Goal: Complete application form

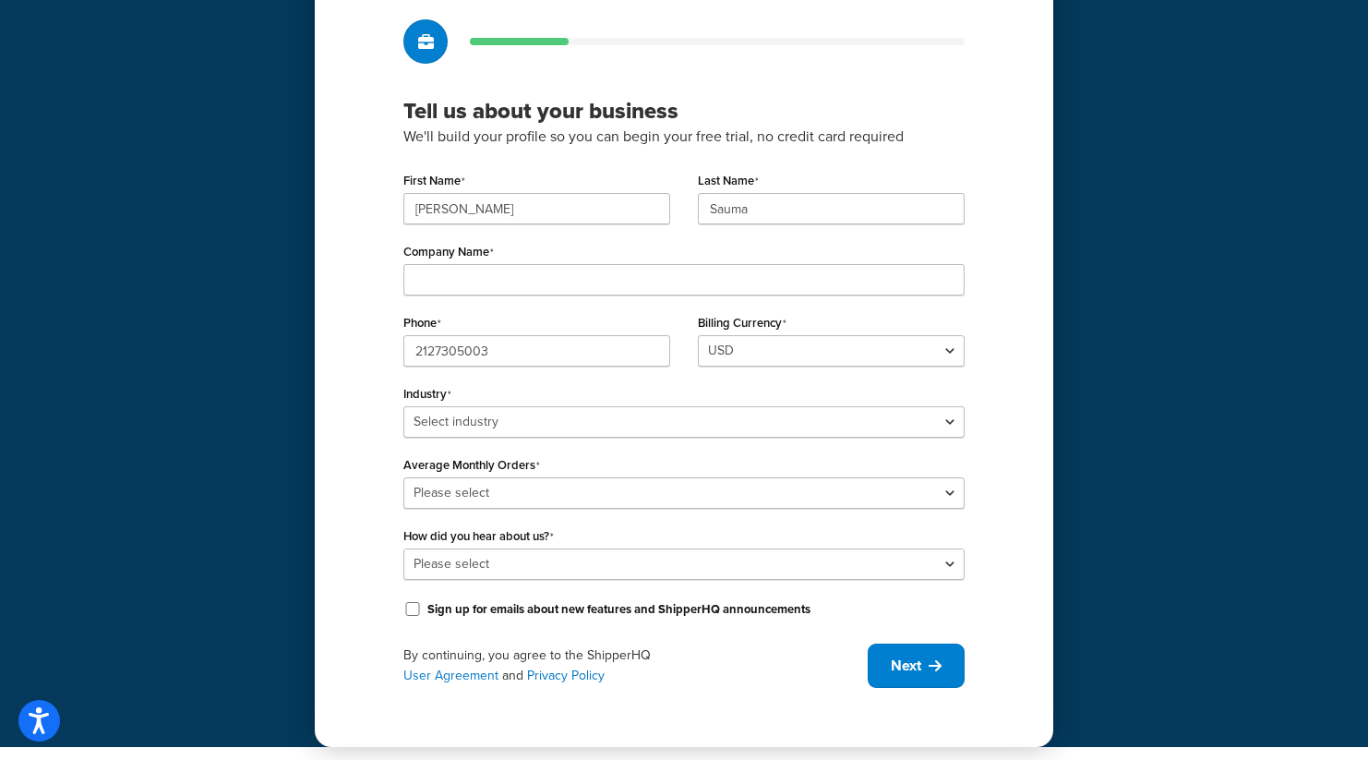
scroll to position [114, 0]
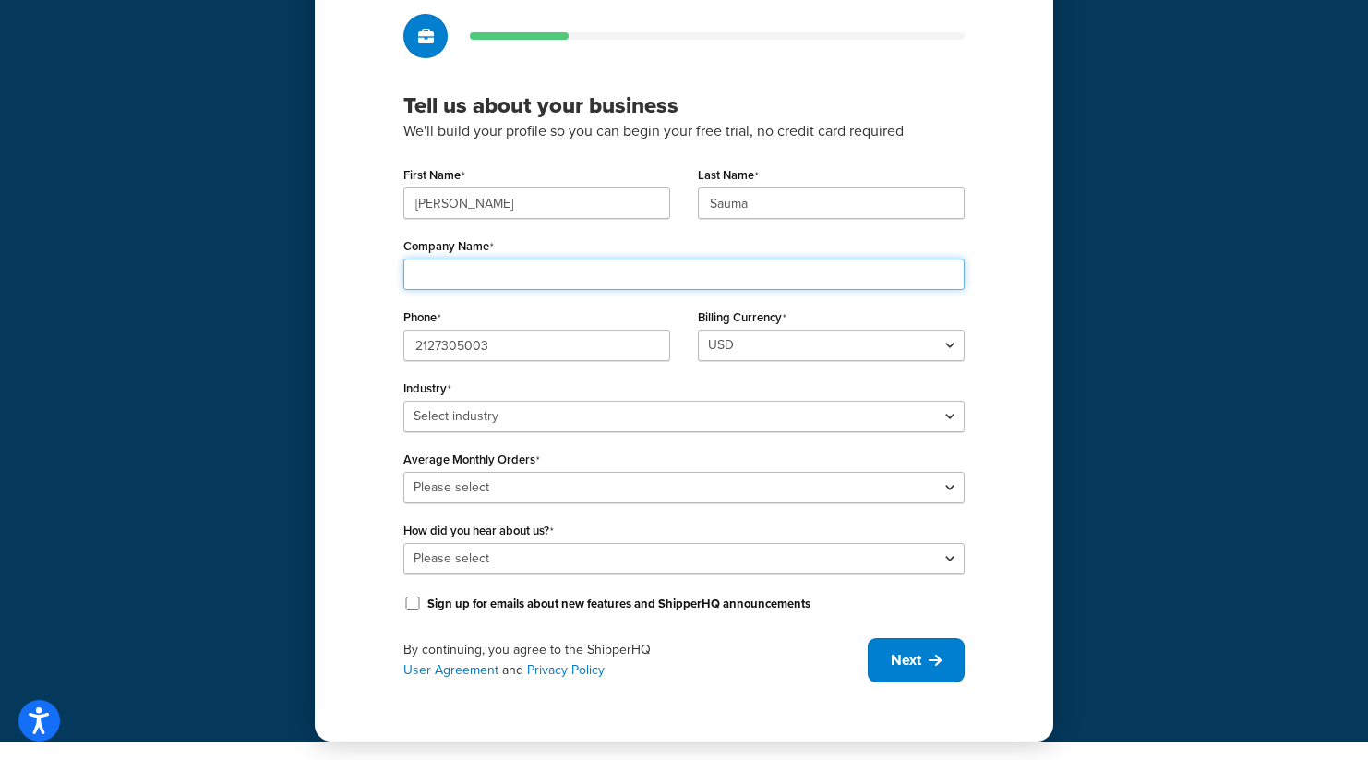
click at [543, 277] on input "Company Name" at bounding box center [683, 273] width 561 height 31
type input "Mood Fabrics"
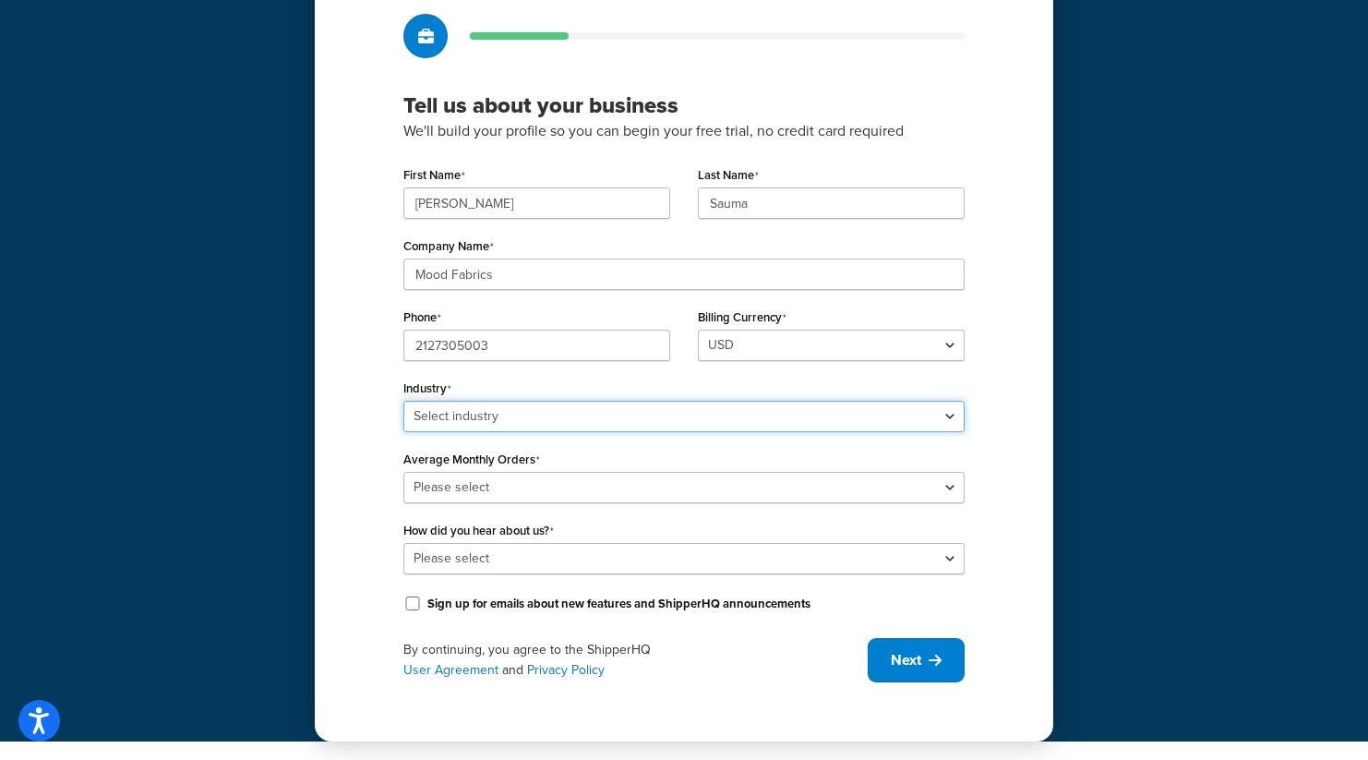
click at [477, 417] on select "Select industry Automotive Adult Agriculture Alcohol, Tobacco & CBD Arts & Craf…" at bounding box center [683, 416] width 561 height 31
select select "14"
click at [403, 401] on select "Select industry Automotive Adult Agriculture Alcohol, Tobacco & CBD Arts & Craf…" at bounding box center [683, 416] width 561 height 31
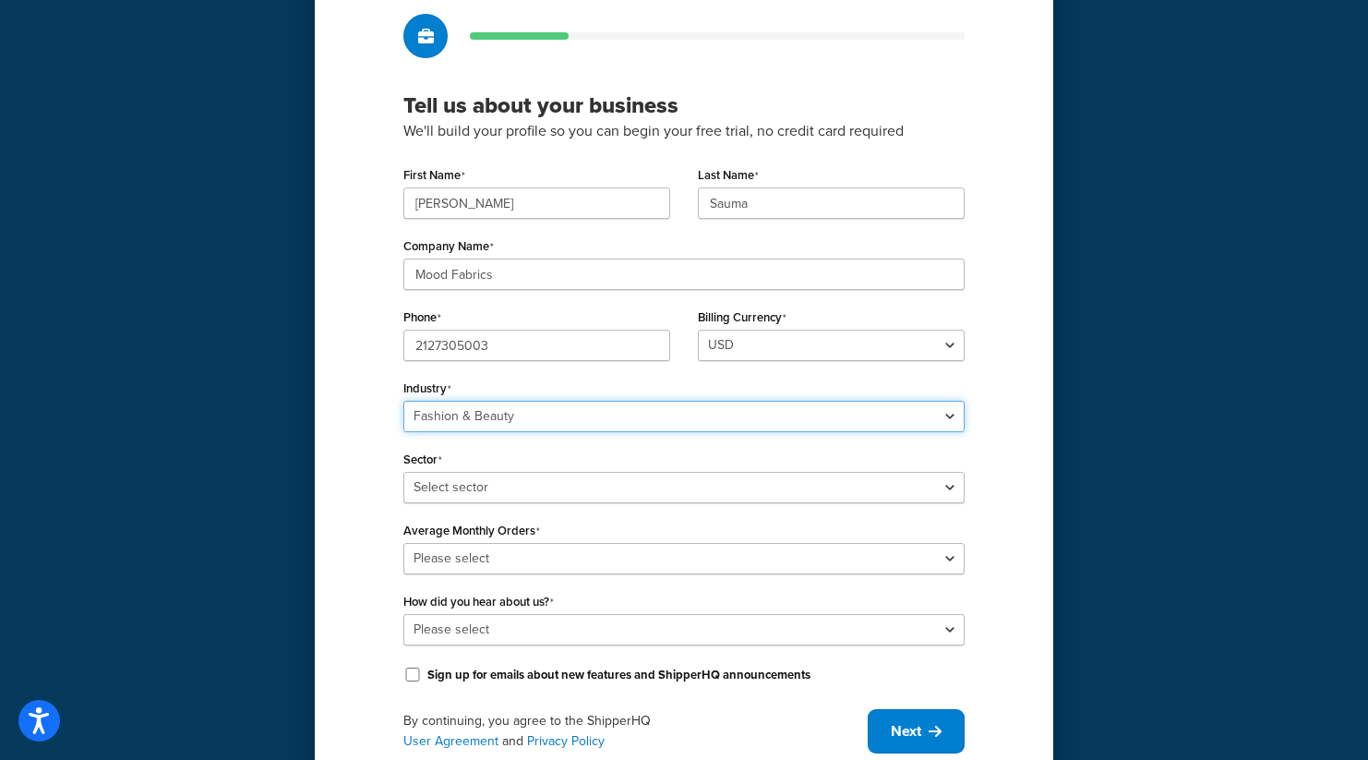
click at [470, 430] on select "Select industry Automotive Adult Agriculture Alcohol, Tobacco & CBD Arts & Craf…" at bounding box center [683, 416] width 561 height 31
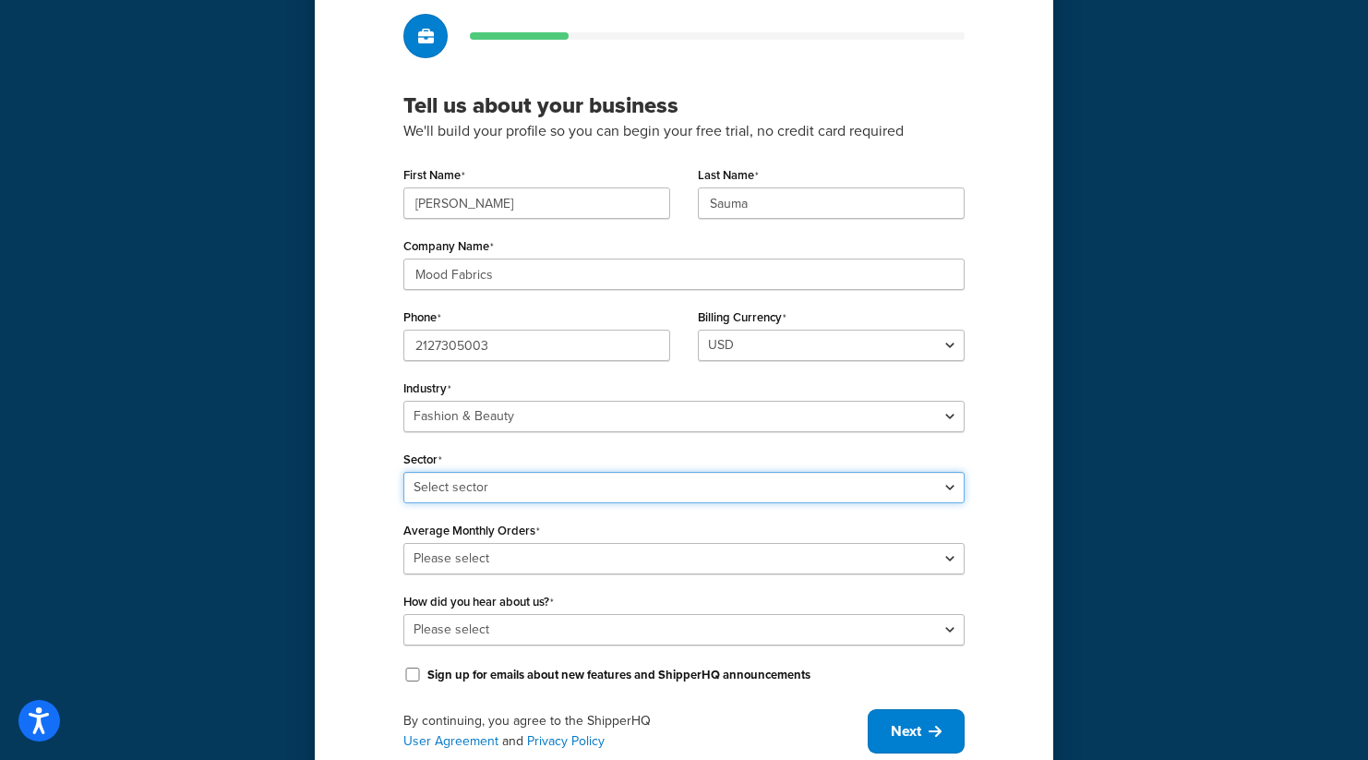
click at [461, 485] on select "Select sector Apparel Beauty Supplies & Cosmetics Jewelry" at bounding box center [683, 487] width 561 height 31
select select "22"
click at [403, 472] on select "Select sector Apparel Beauty Supplies & Cosmetics Jewelry" at bounding box center [683, 487] width 561 height 31
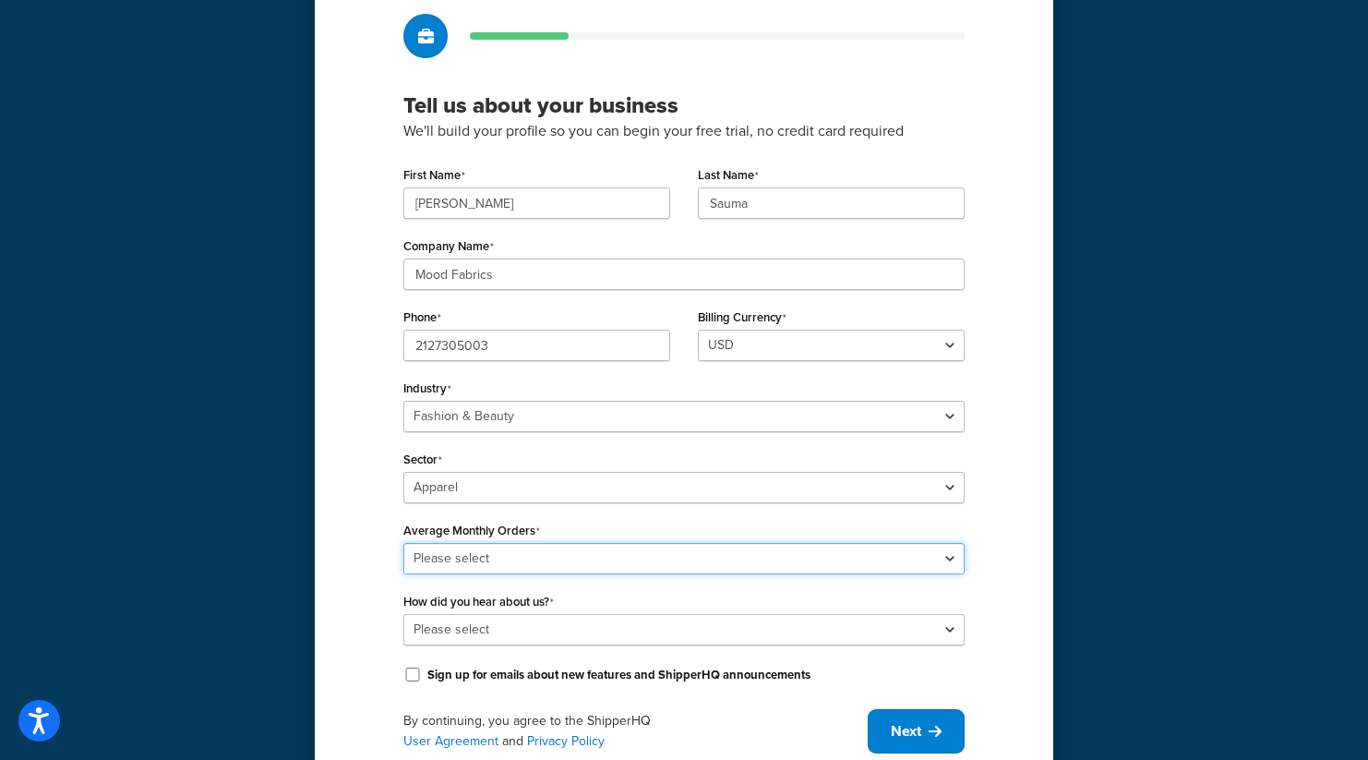
click at [473, 556] on select "Please select 0-500 501-1,000 1,001-10,000 10,001-20,000 Over 20,000" at bounding box center [683, 558] width 561 height 31
select select "4"
click at [403, 543] on select "Please select 0-500 501-1,000 1,001-10,000 10,001-20,000 Over 20,000" at bounding box center [683, 558] width 561 height 31
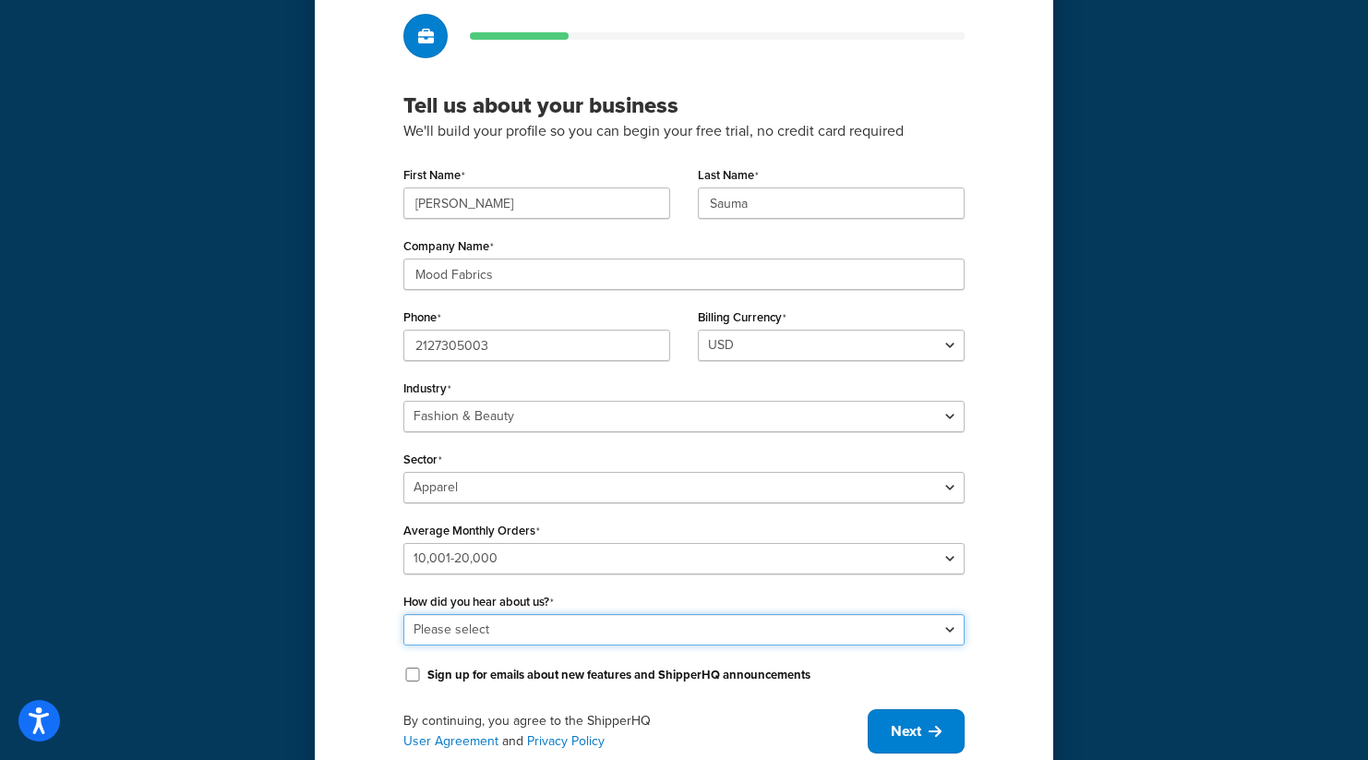
click at [457, 628] on select "Please select Online Search App Store or Marketplace Listing Referred by Agency…" at bounding box center [683, 629] width 561 height 31
select select "3"
click at [403, 614] on select "Please select Online Search App Store or Marketplace Listing Referred by Agency…" at bounding box center [683, 629] width 561 height 31
click at [353, 640] on div "Tell us about your business We'll build your profile so you can begin your free…" at bounding box center [684, 383] width 738 height 857
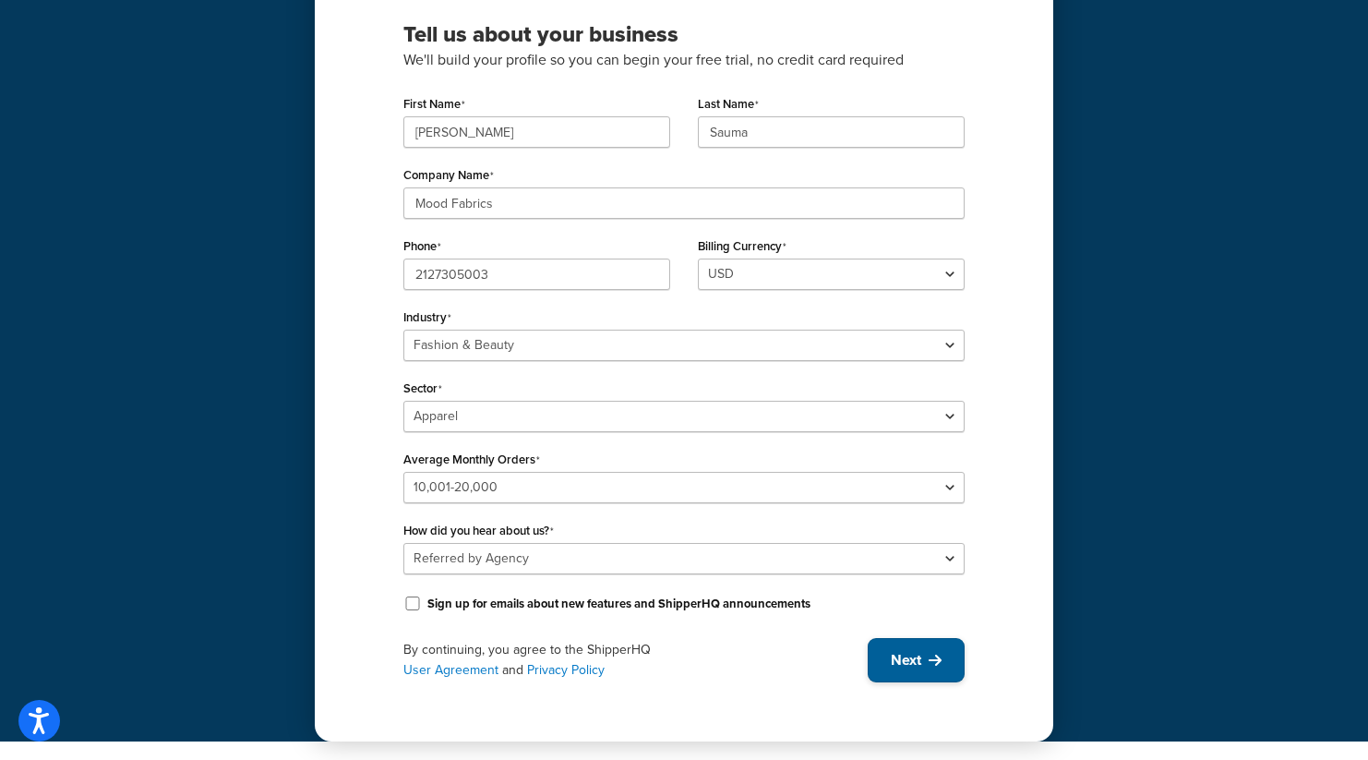
click at [891, 670] on span "Next" at bounding box center [906, 660] width 30 height 20
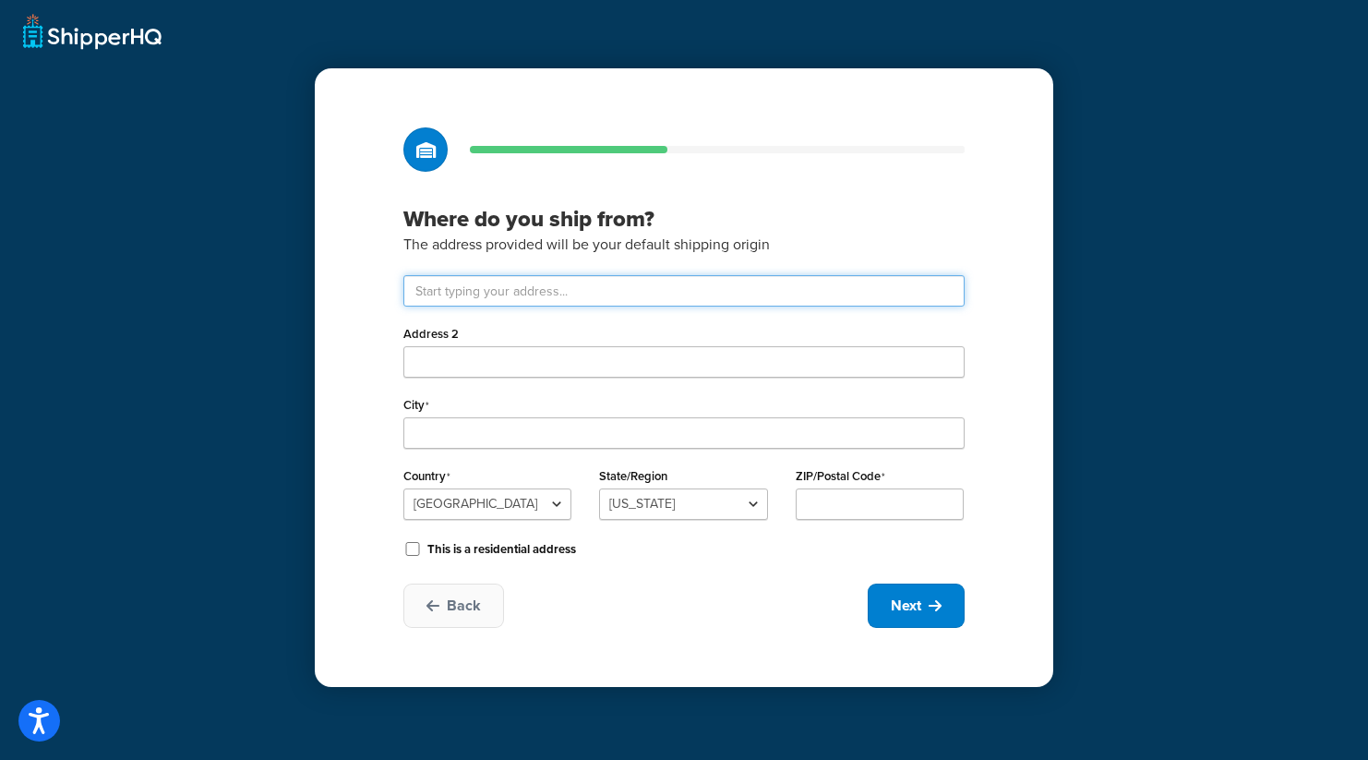
click at [520, 303] on input "text" at bounding box center [683, 290] width 561 height 31
click at [500, 295] on input "text" at bounding box center [683, 290] width 561 height 31
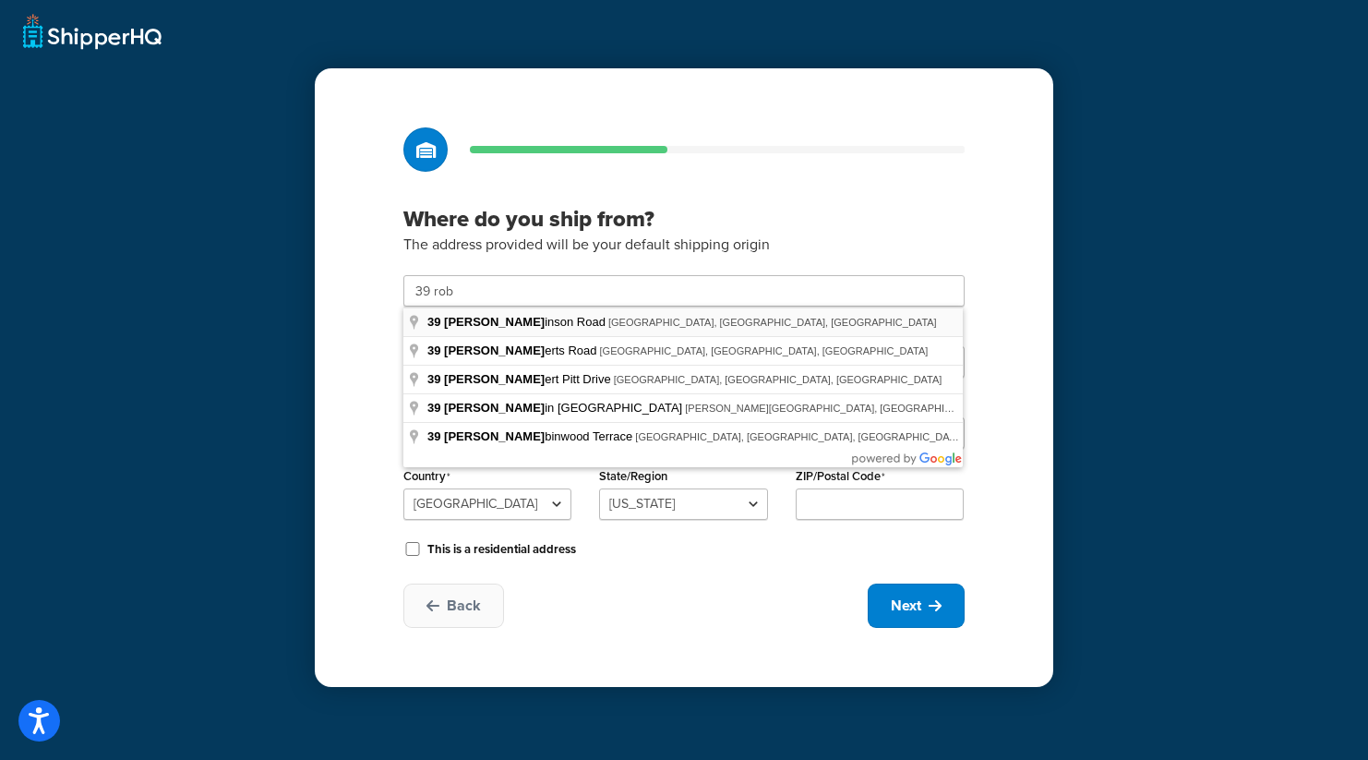
type input "[STREET_ADDRESS][PERSON_NAME]"
type input "[GEOGRAPHIC_DATA]"
select select "30"
type input "07644"
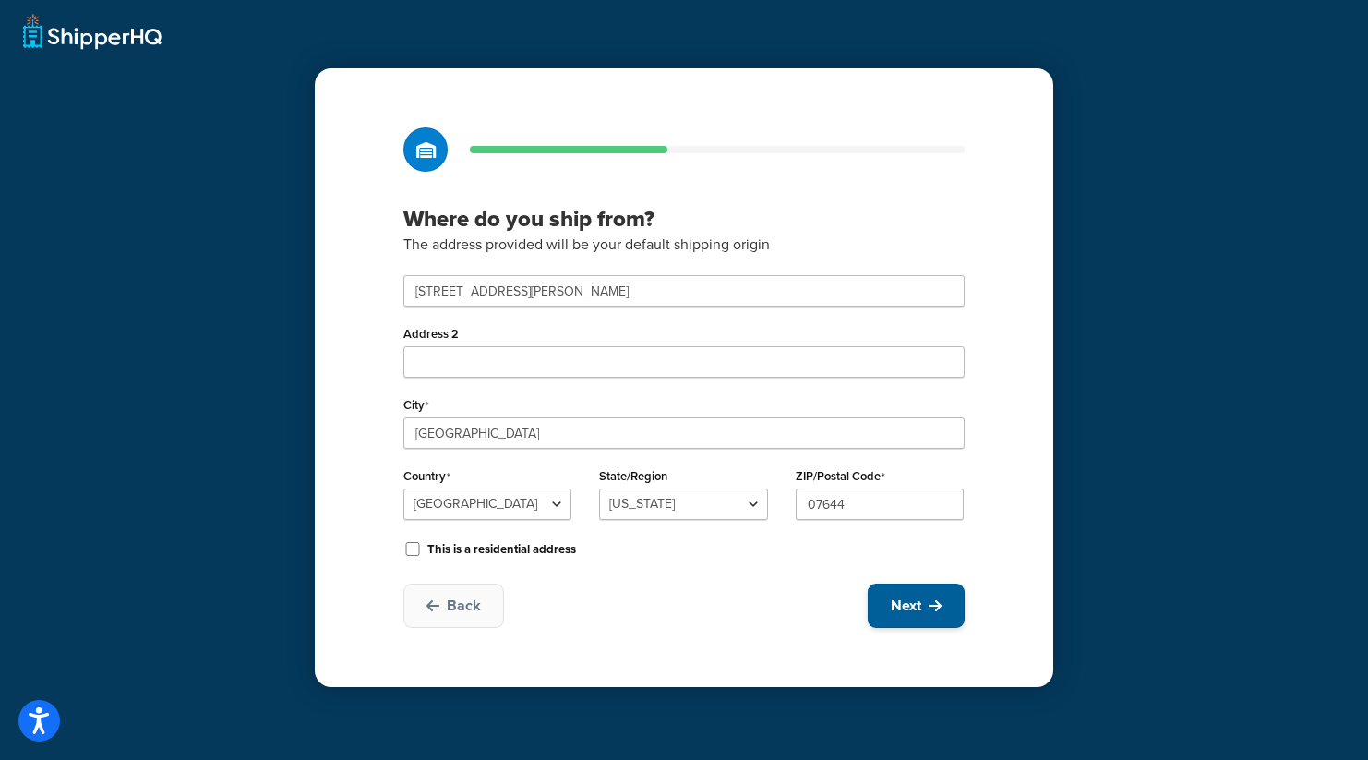
click at [926, 613] on button "Next" at bounding box center [915, 605] width 97 height 44
select select "1"
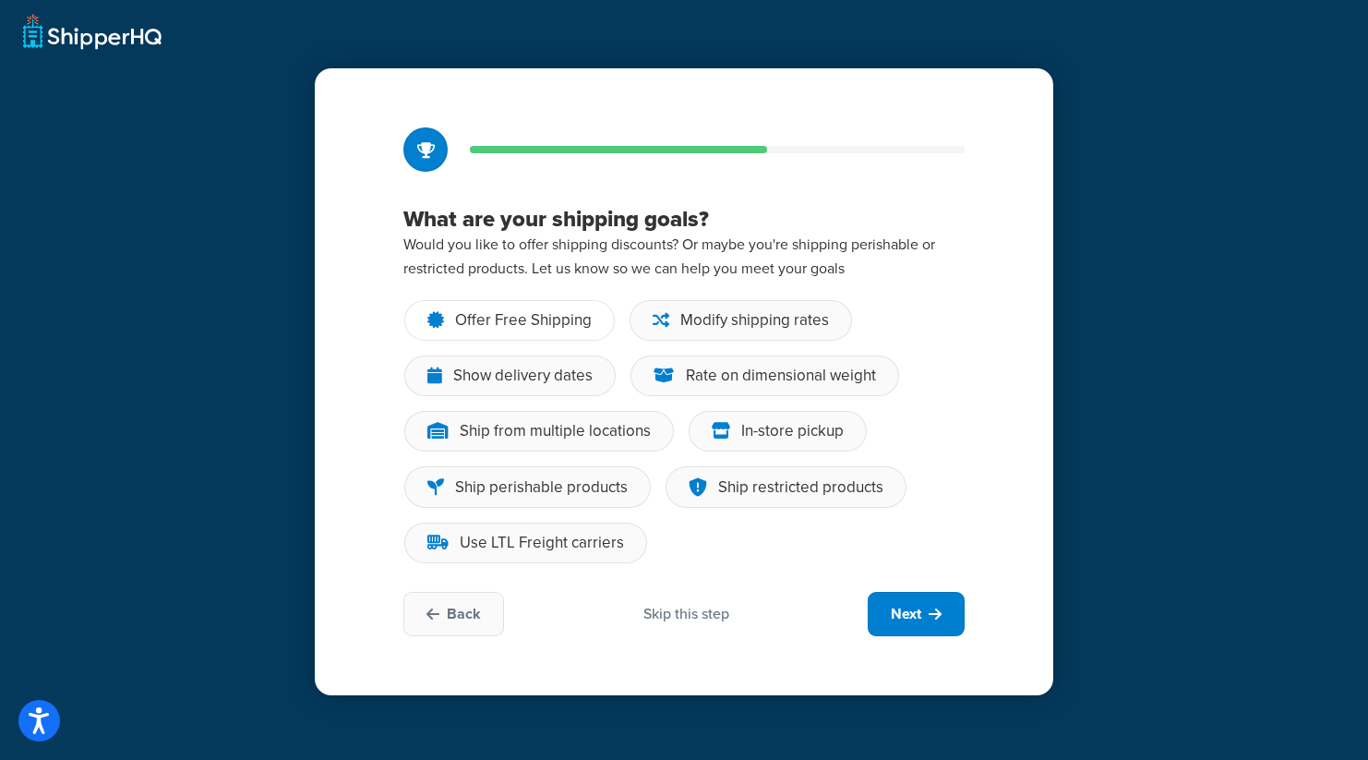
click at [515, 325] on div "Offer Free Shipping" at bounding box center [523, 320] width 137 height 18
click at [0, 0] on input "Offer Free Shipping" at bounding box center [0, 0] width 0 height 0
click at [724, 317] on div "Modify shipping rates" at bounding box center [754, 320] width 149 height 18
click at [0, 0] on input "Modify shipping rates" at bounding box center [0, 0] width 0 height 0
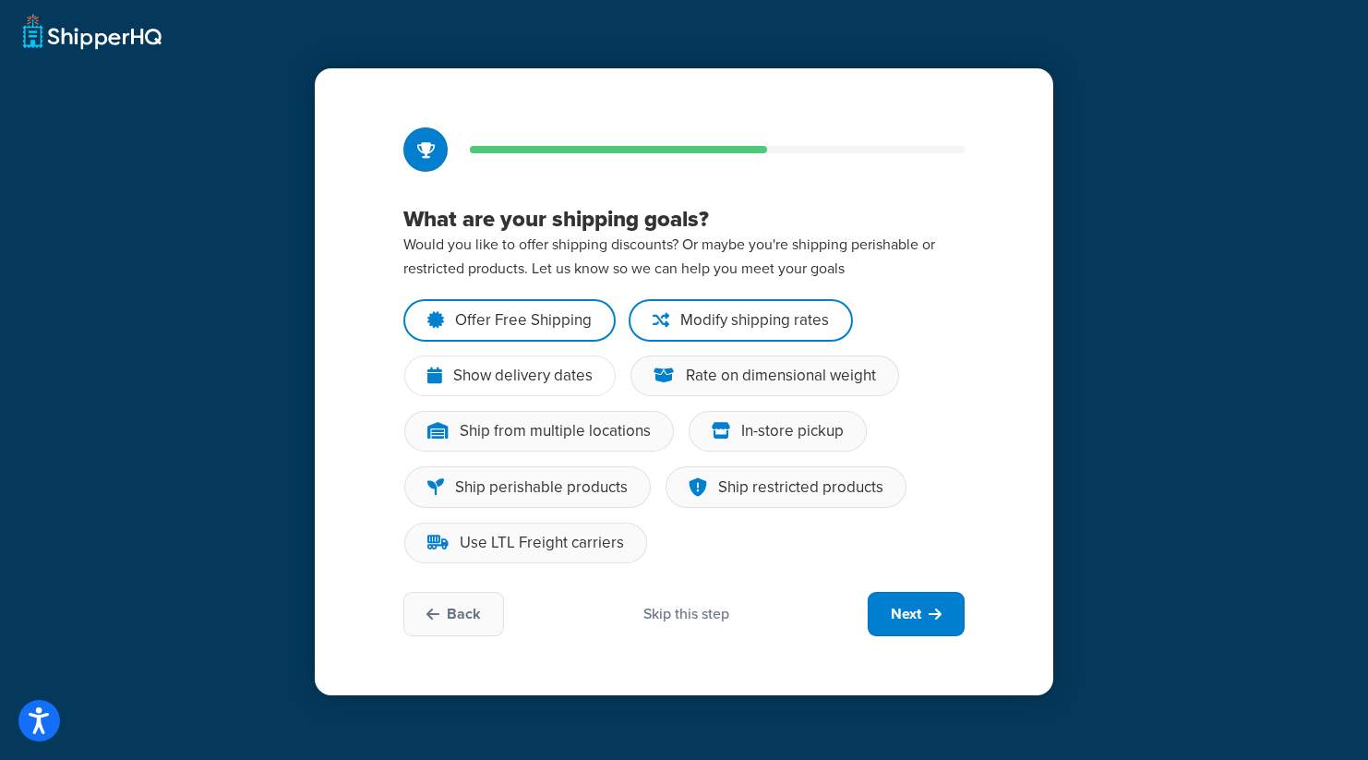
click at [568, 374] on div "Show delivery dates" at bounding box center [522, 375] width 139 height 18
click at [0, 0] on input "Show delivery dates" at bounding box center [0, 0] width 0 height 0
click at [753, 376] on div "Rate on dimensional weight" at bounding box center [781, 375] width 190 height 18
click at [0, 0] on input "Rate on dimensional weight" at bounding box center [0, 0] width 0 height 0
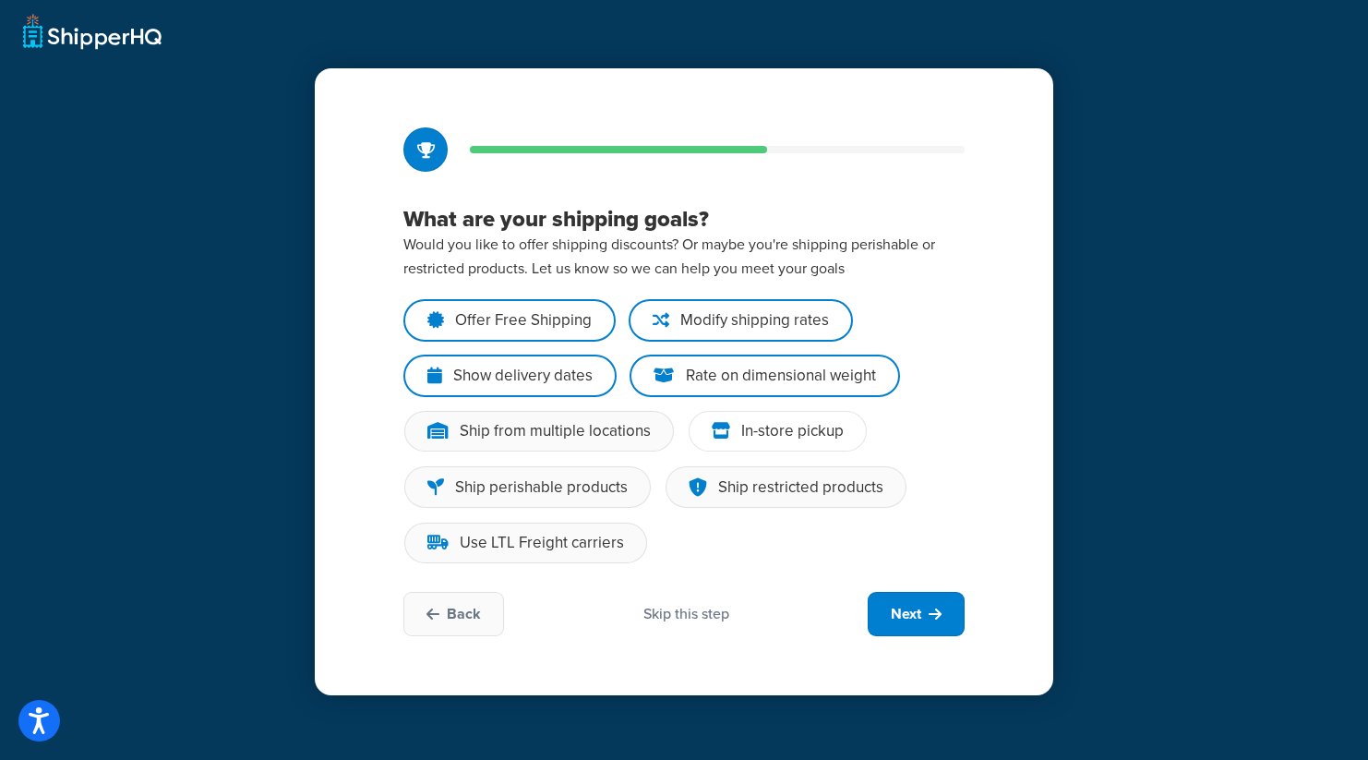
click at [753, 437] on div "In-store pickup" at bounding box center [792, 431] width 102 height 18
click at [0, 0] on input "In-store pickup" at bounding box center [0, 0] width 0 height 0
click at [906, 606] on span "Next" at bounding box center [906, 614] width 30 height 20
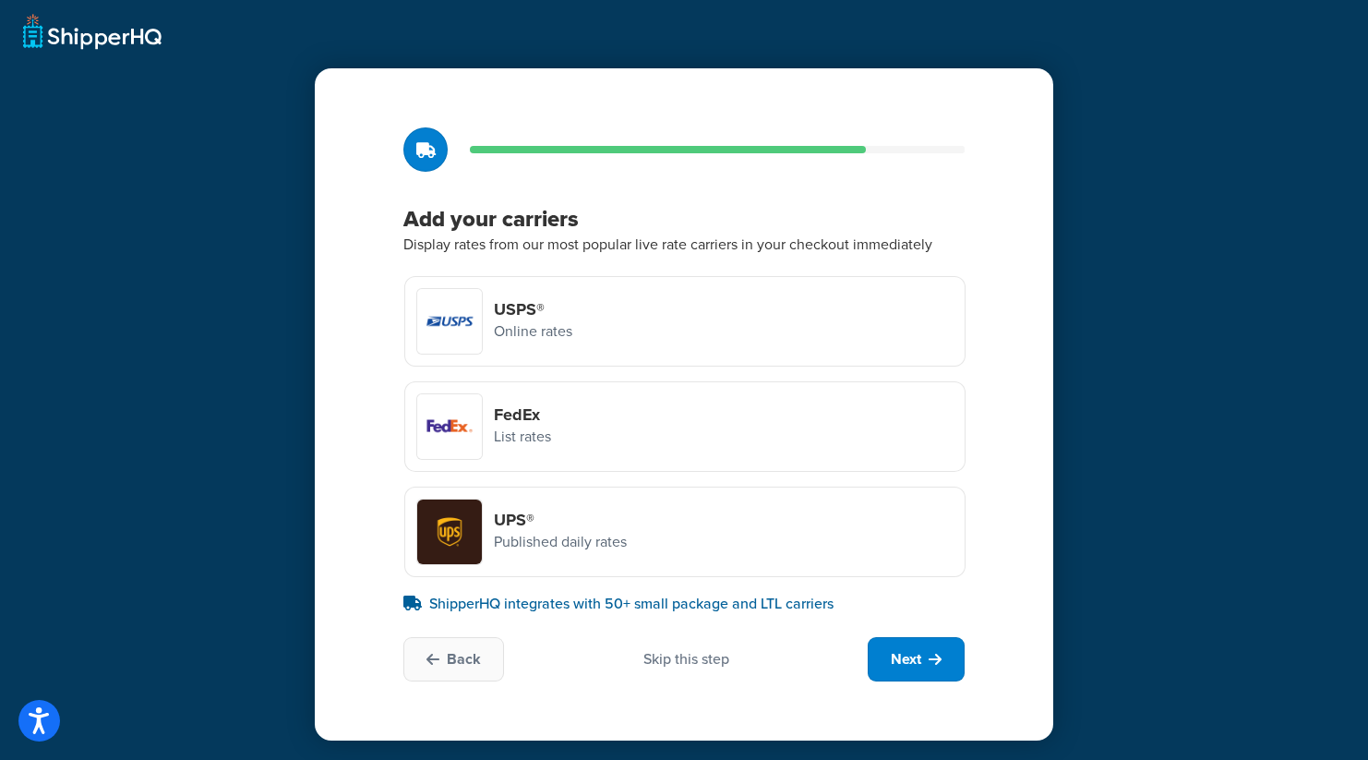
click at [700, 317] on div "USPS® Online rates" at bounding box center [684, 321] width 561 height 90
click at [0, 0] on input "USPS® Online rates" at bounding box center [0, 0] width 0 height 0
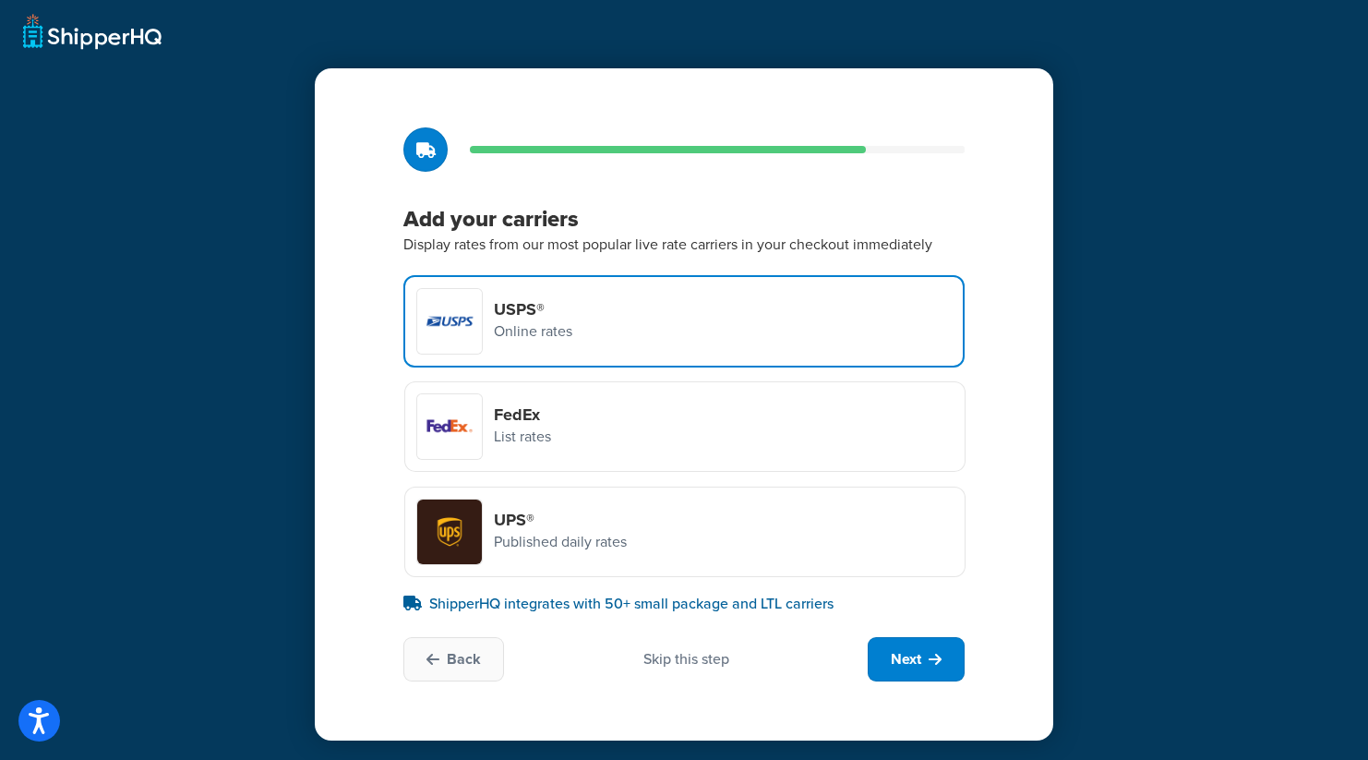
click at [682, 407] on div "FedEx List rates" at bounding box center [684, 426] width 561 height 90
click at [0, 0] on input "FedEx List rates" at bounding box center [0, 0] width 0 height 0
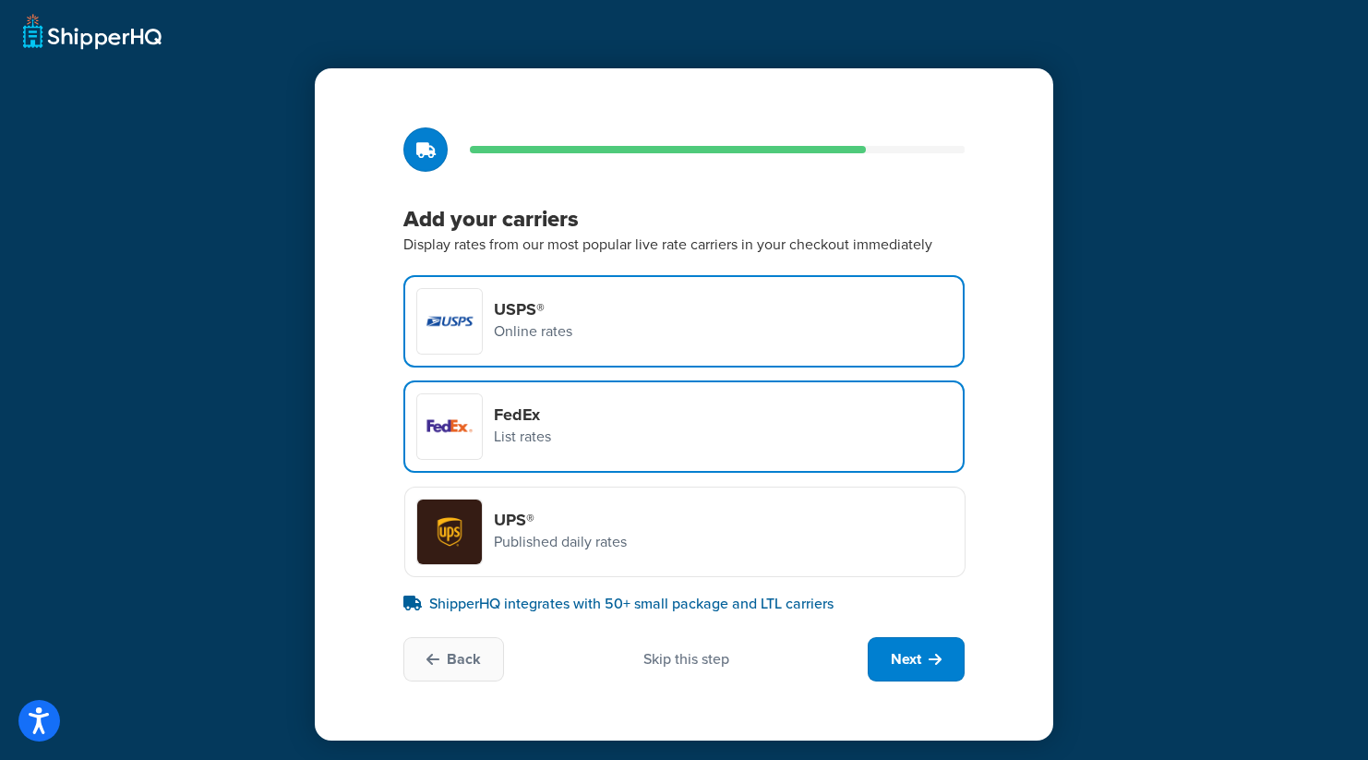
click at [676, 553] on div "UPS® Published daily rates" at bounding box center [684, 531] width 561 height 90
click at [0, 0] on input "UPS® Published daily rates" at bounding box center [0, 0] width 0 height 0
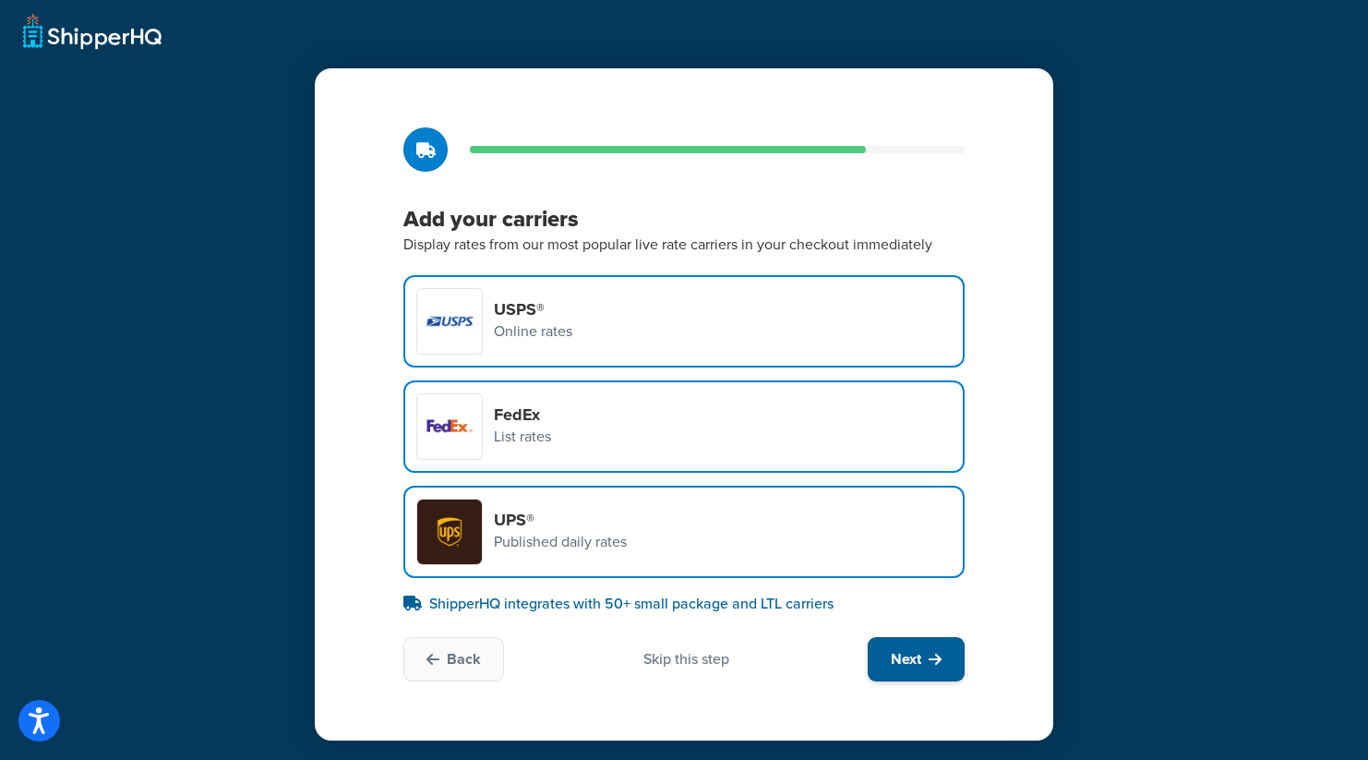
click at [926, 656] on button "Next" at bounding box center [915, 659] width 97 height 44
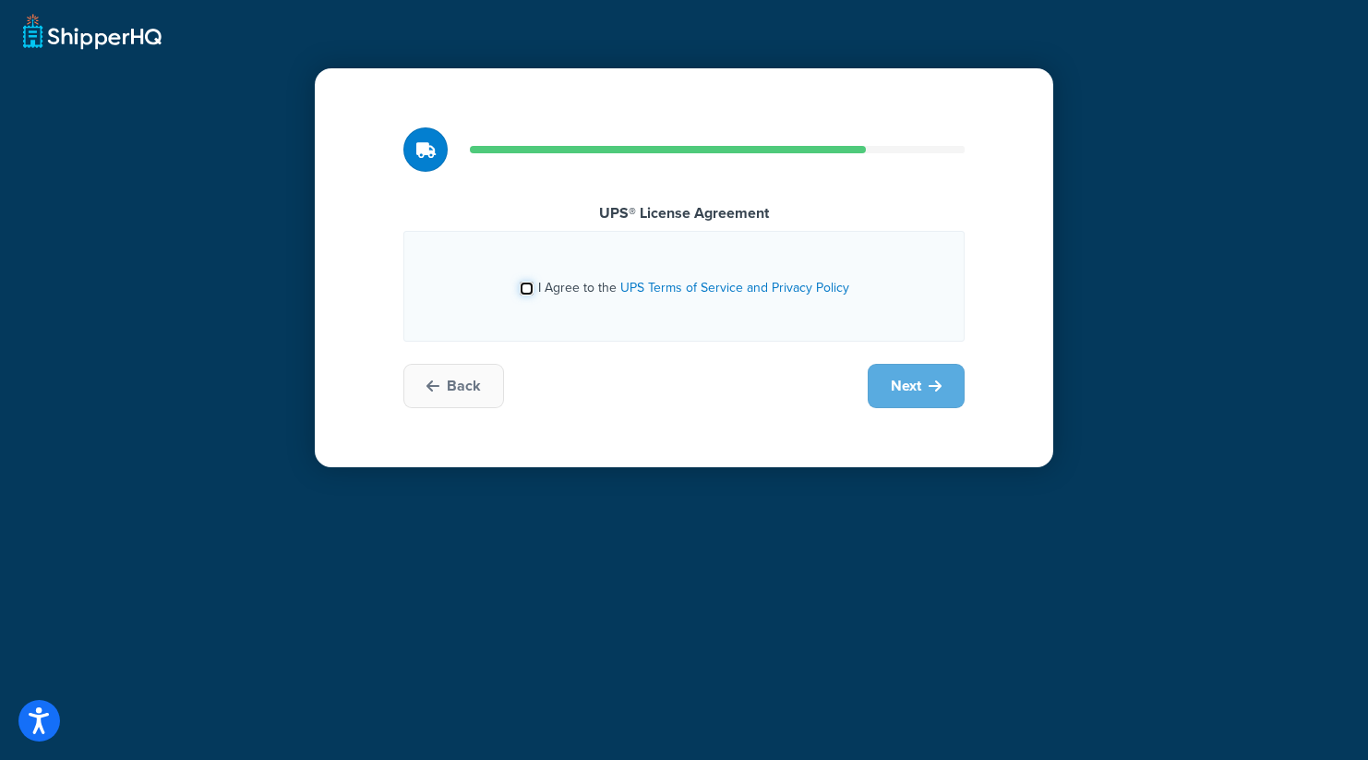
click at [527, 286] on input "I Agree to the UPS Terms of Service and Privacy Policy" at bounding box center [527, 288] width 14 height 14
checkbox input "true"
click at [860, 380] on div "Back Next" at bounding box center [683, 386] width 561 height 44
click at [906, 381] on span "Next" at bounding box center [906, 386] width 30 height 20
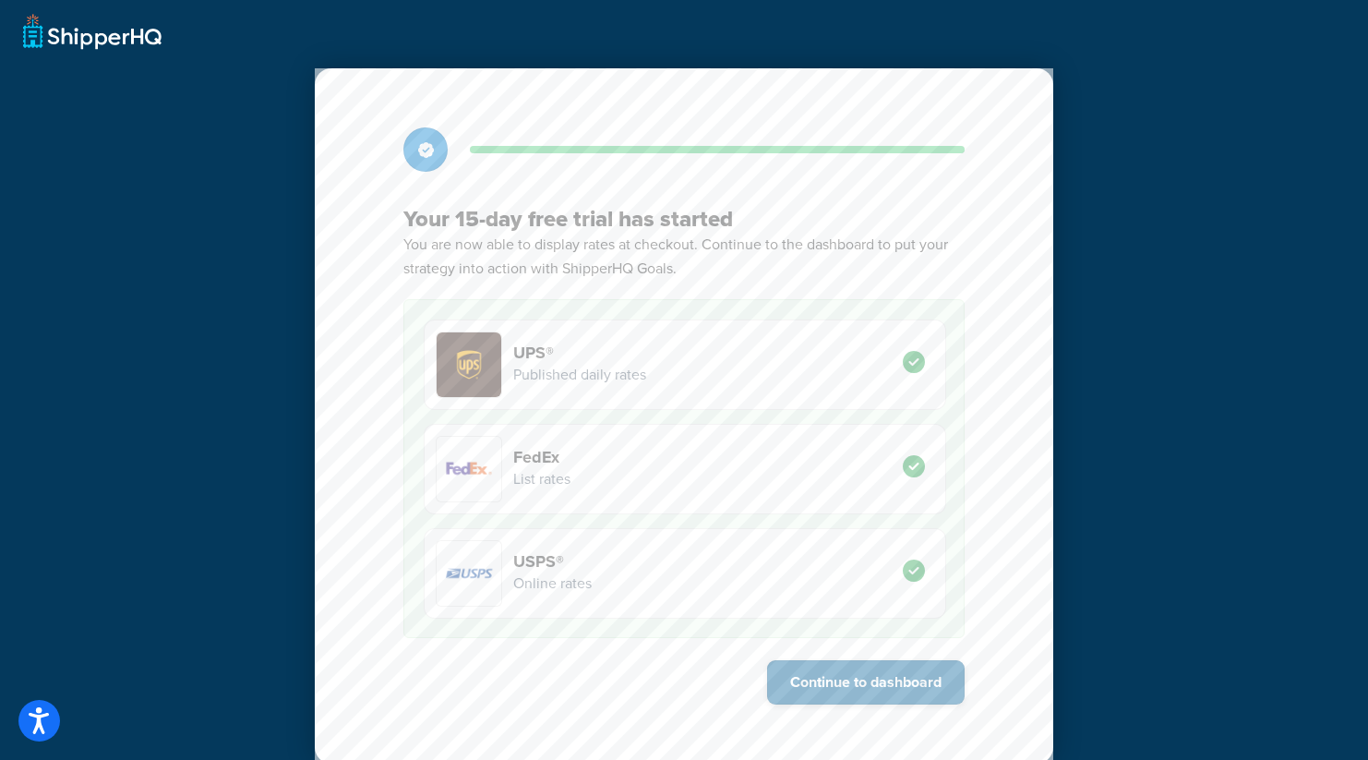
click at [880, 677] on button "Continue to dashboard" at bounding box center [865, 682] width 197 height 44
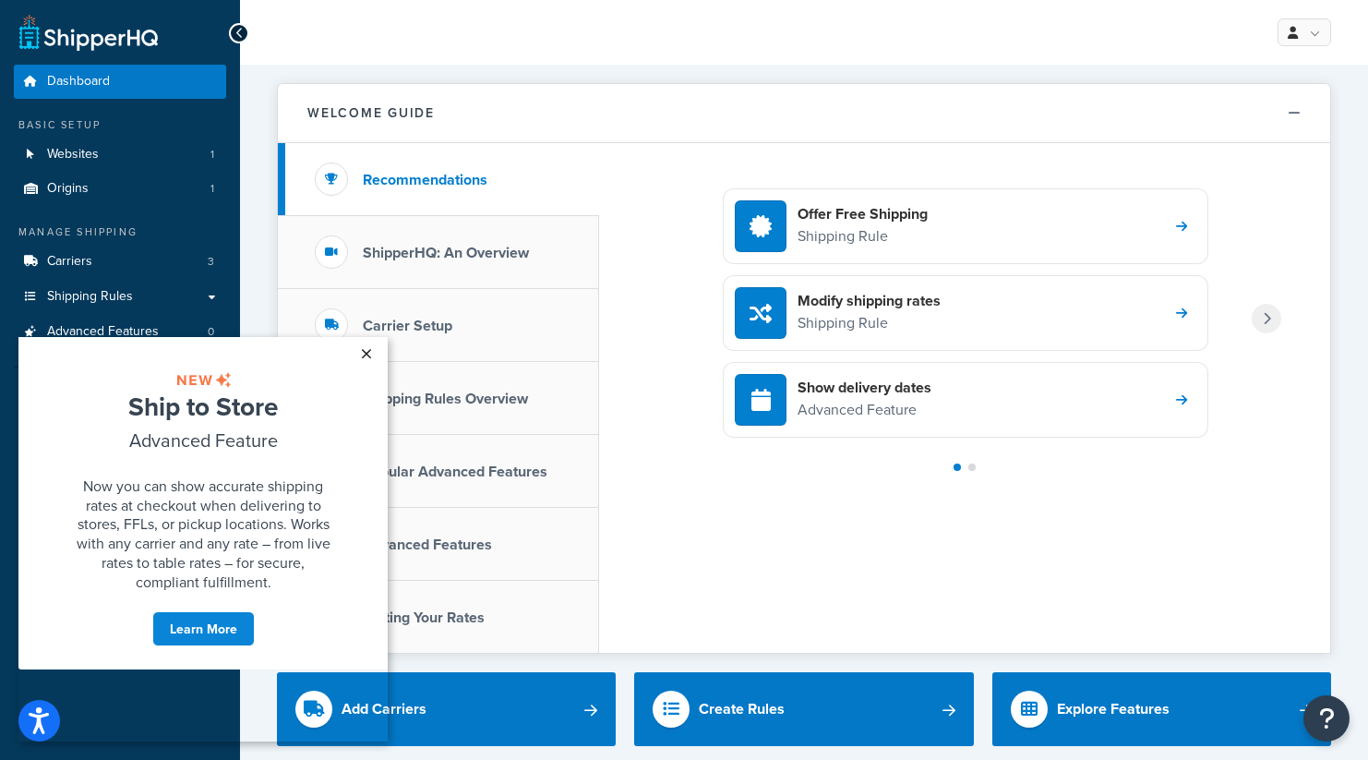
click at [367, 355] on link "×" at bounding box center [366, 353] width 32 height 33
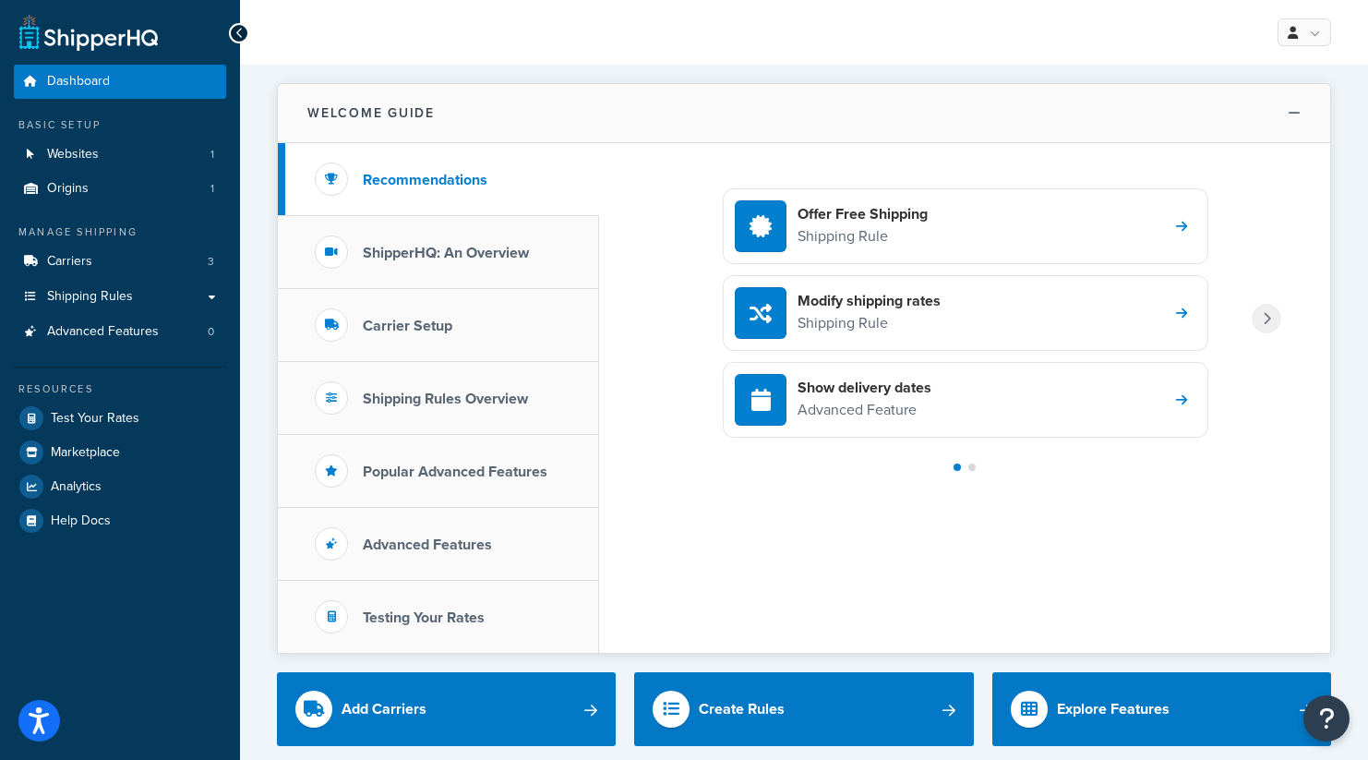
click at [812, 90] on button "Welcome Guide" at bounding box center [804, 113] width 1052 height 59
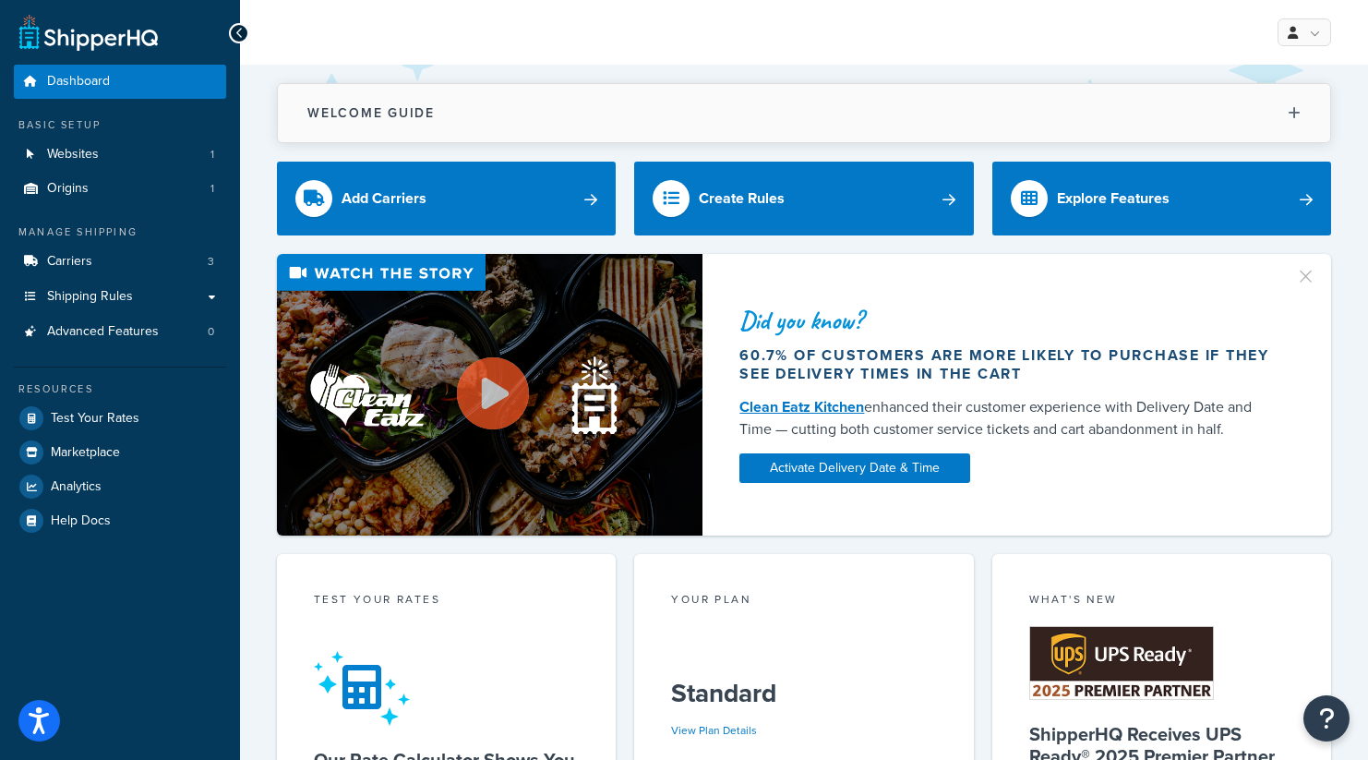
click at [812, 90] on button "Welcome Guide" at bounding box center [804, 113] width 1052 height 58
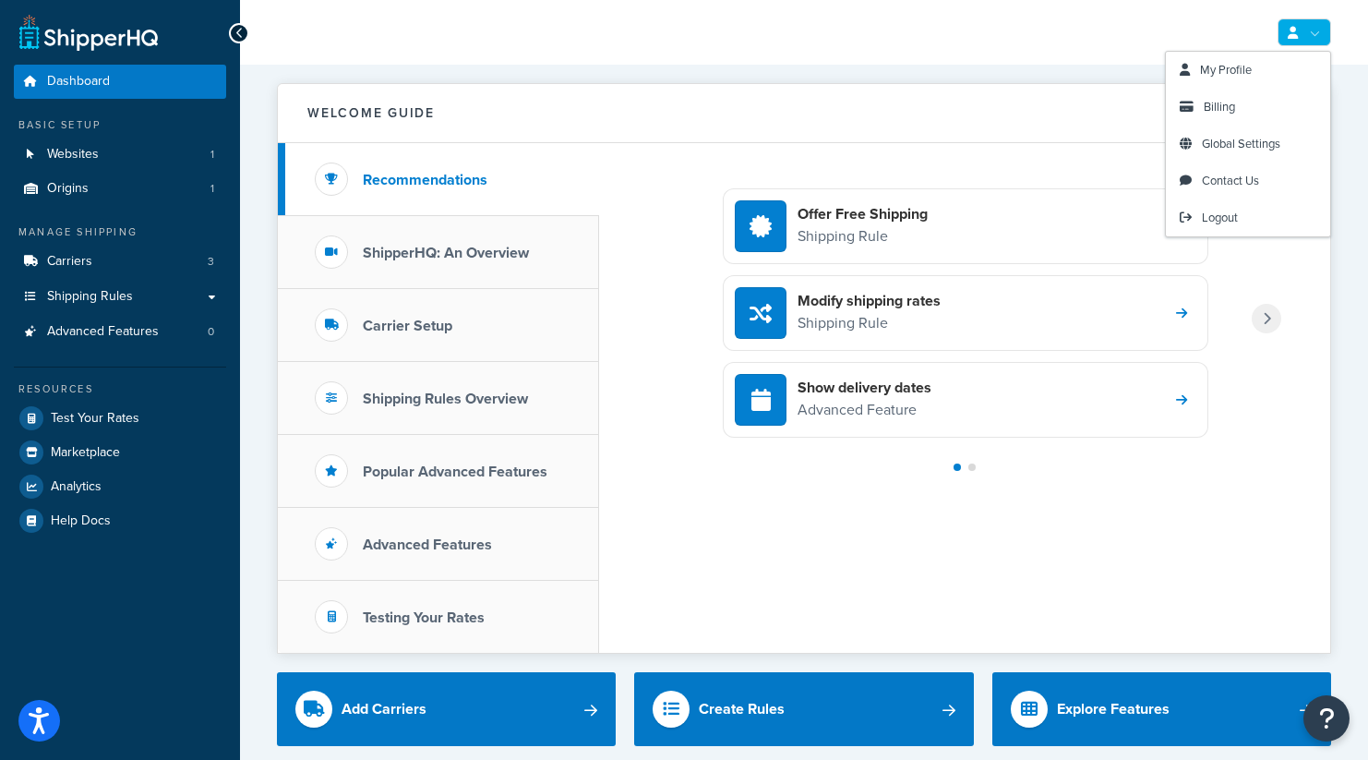
click at [1313, 31] on link at bounding box center [1304, 32] width 54 height 28
click at [1225, 68] on span "My Profile" at bounding box center [1226, 70] width 52 height 18
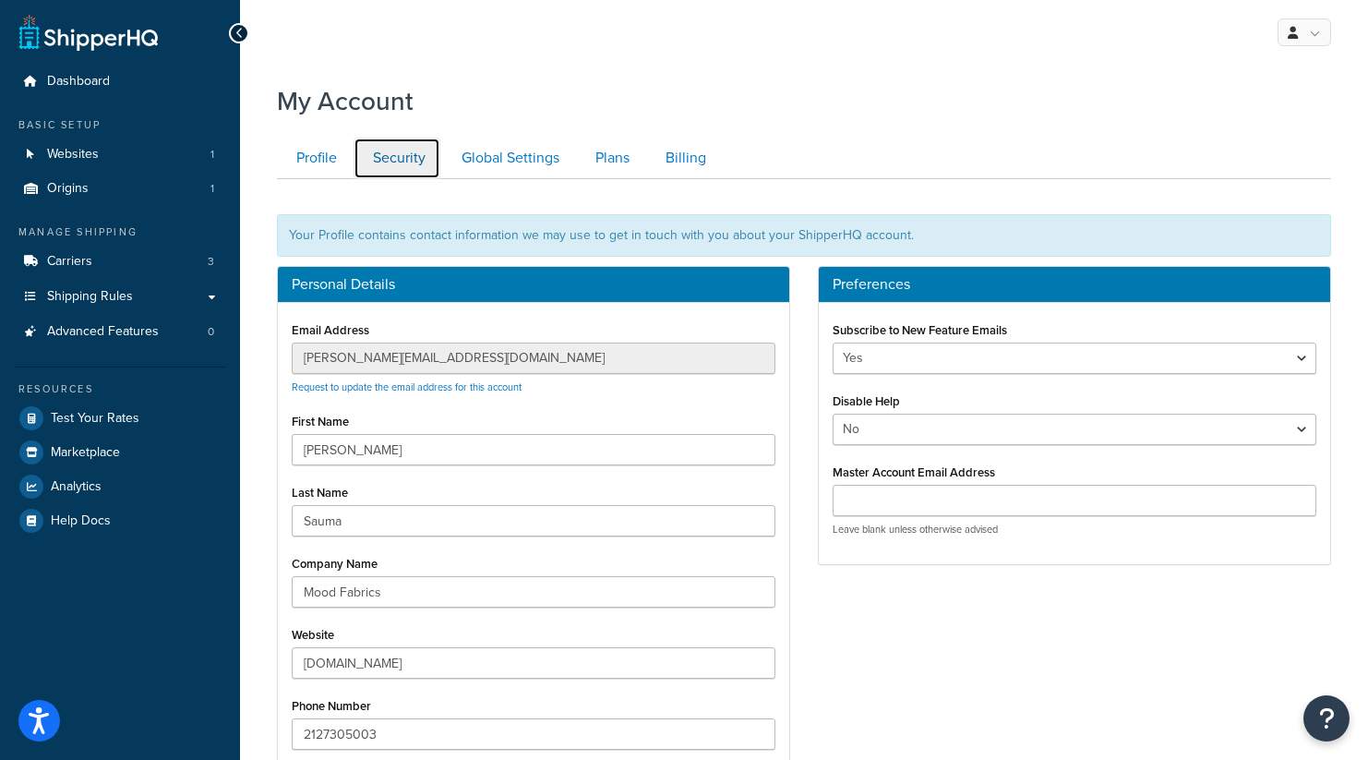
click at [414, 163] on link "Security" at bounding box center [396, 159] width 87 height 42
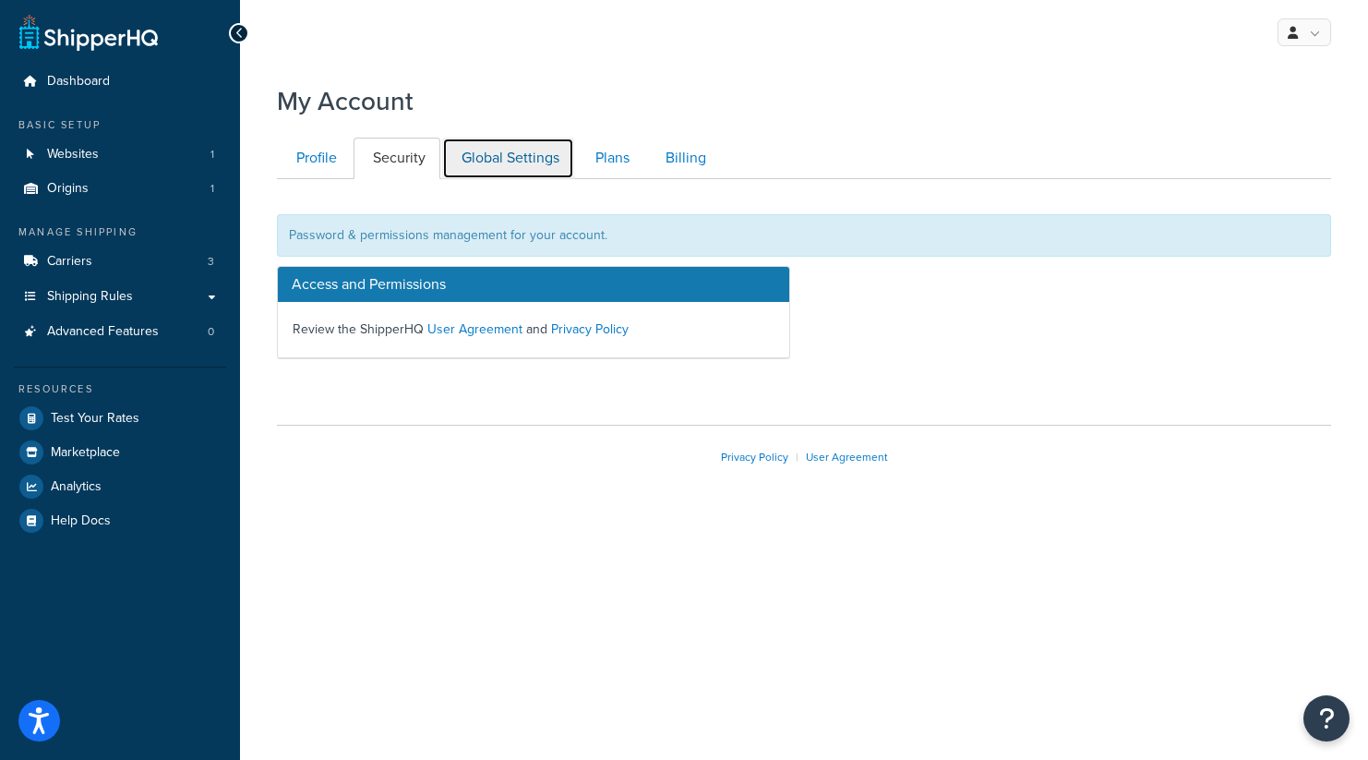
click at [473, 161] on link "Global Settings" at bounding box center [508, 159] width 132 height 42
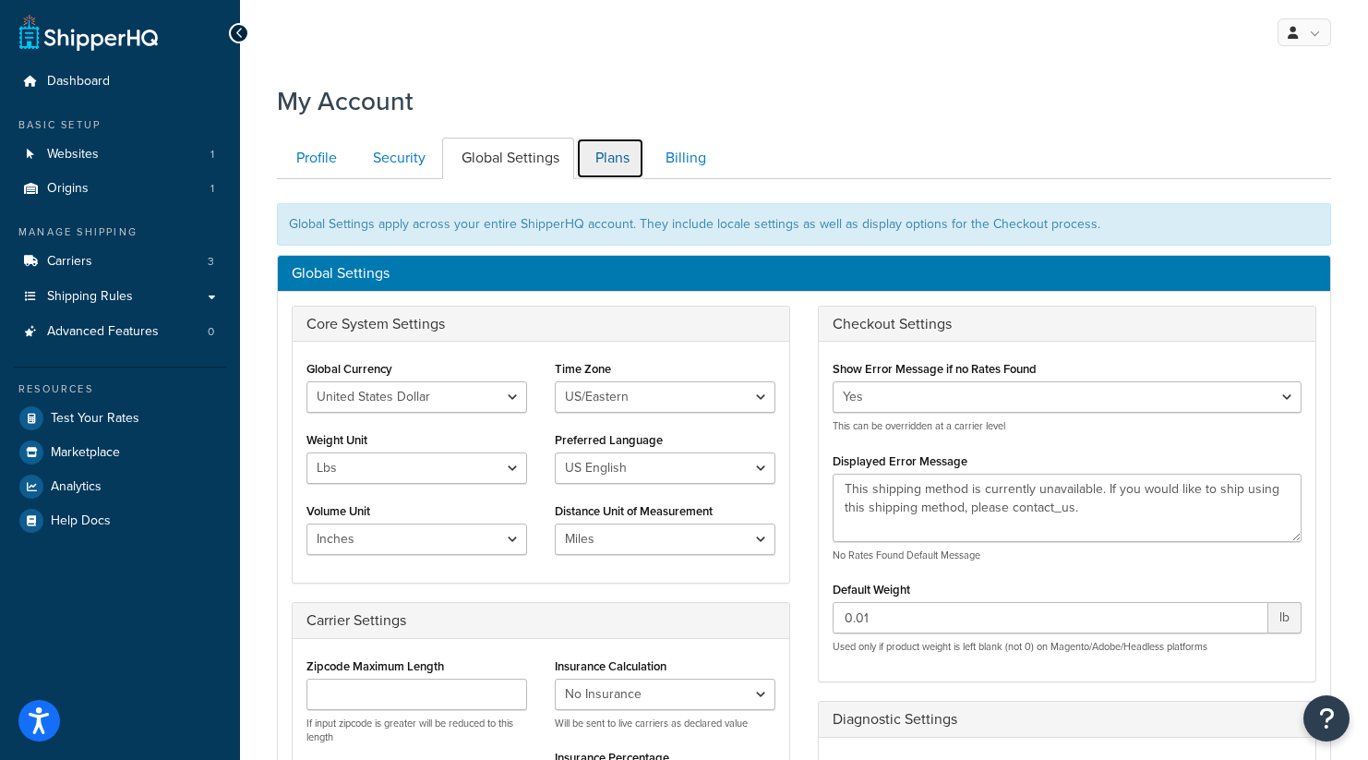
click at [596, 154] on link "Plans" at bounding box center [610, 159] width 68 height 42
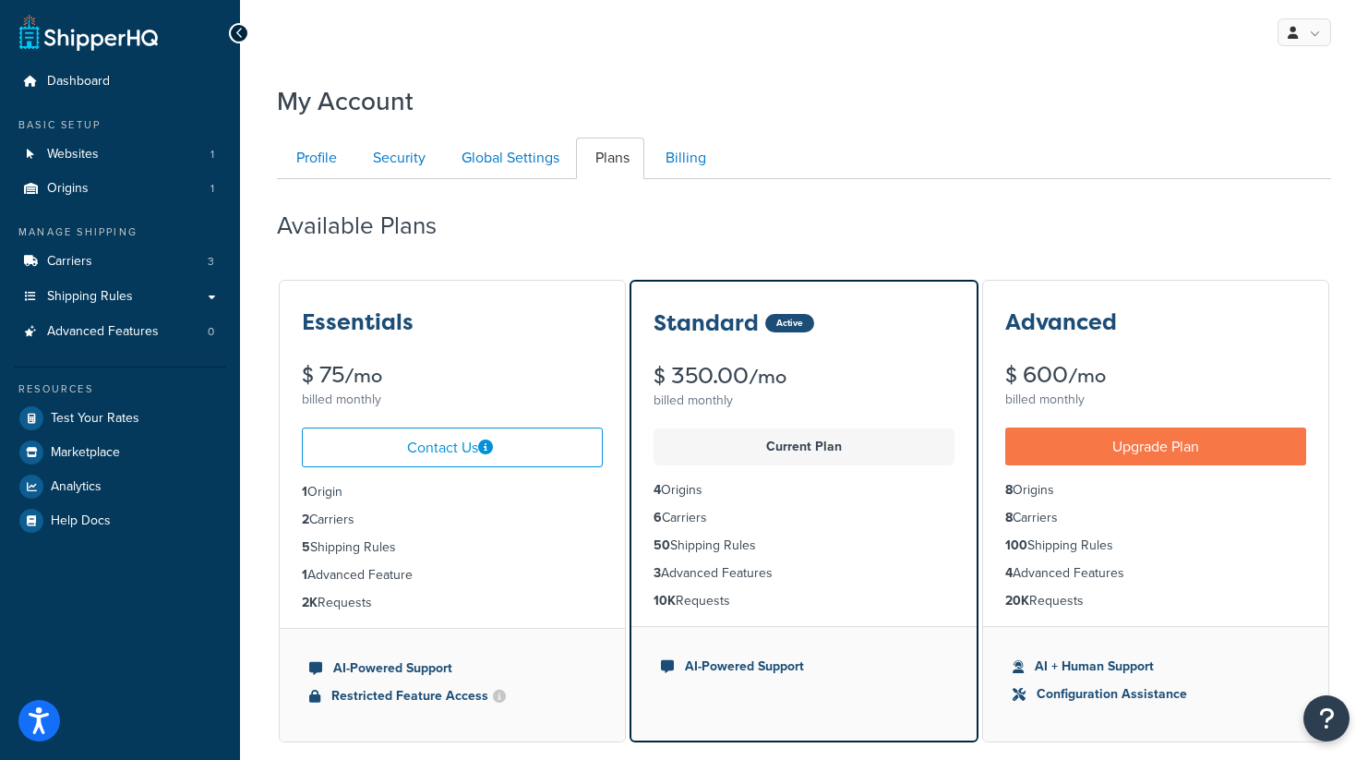
click at [1046, 150] on ul "Profile Security Global Settings Plans Billing" at bounding box center [804, 159] width 1054 height 42
